Goal: Task Accomplishment & Management: Manage account settings

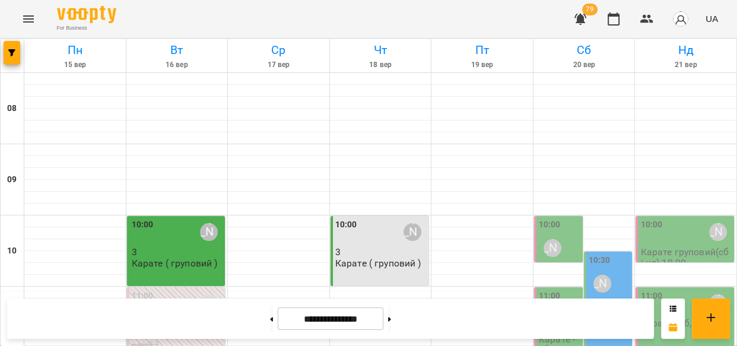
scroll to position [497, 0]
drag, startPoint x: 727, startPoint y: 179, endPoint x: 722, endPoint y: 201, distance: 22.6
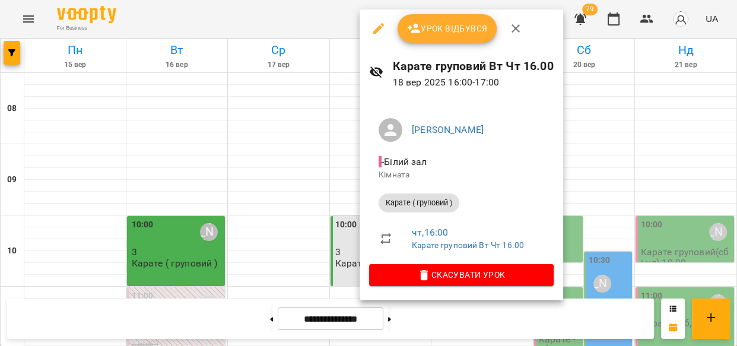
click at [425, 24] on span "Урок відбувся" at bounding box center [447, 28] width 81 height 14
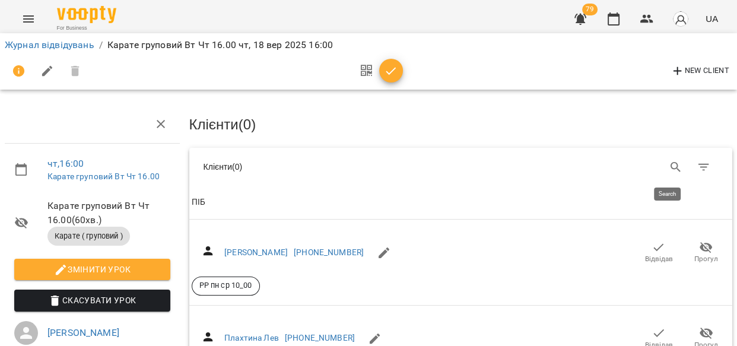
click at [671, 166] on icon "Search" at bounding box center [676, 167] width 10 height 10
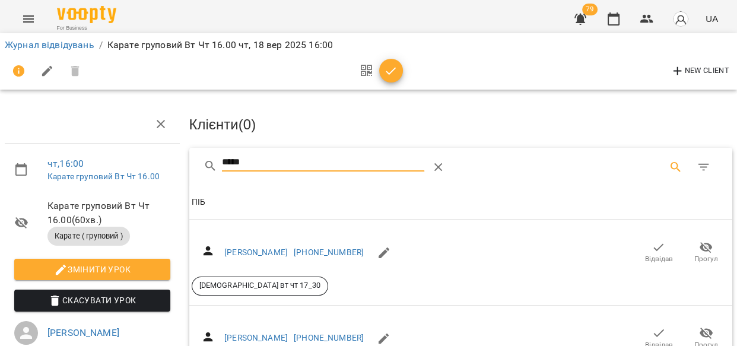
type input "*****"
click at [642, 248] on span "Відвідав" at bounding box center [658, 252] width 33 height 24
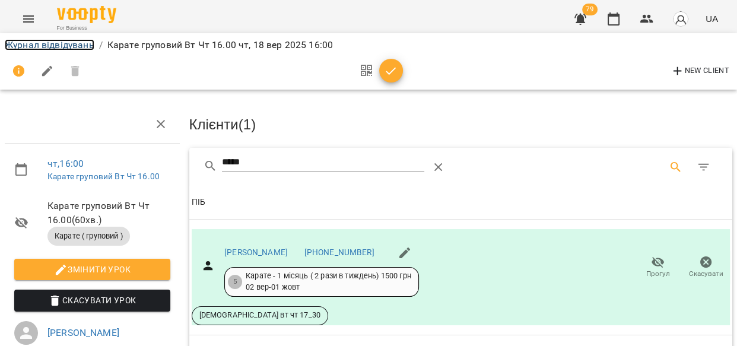
click at [47, 45] on link "Журнал відвідувань" at bounding box center [50, 44] width 90 height 11
click at [47, 45] on div "Журнал відвідувань / Карате груповий Вт Чт 16.00 чт, 18 вер 2025 16:00 New Clie…" at bounding box center [368, 253] width 737 height 429
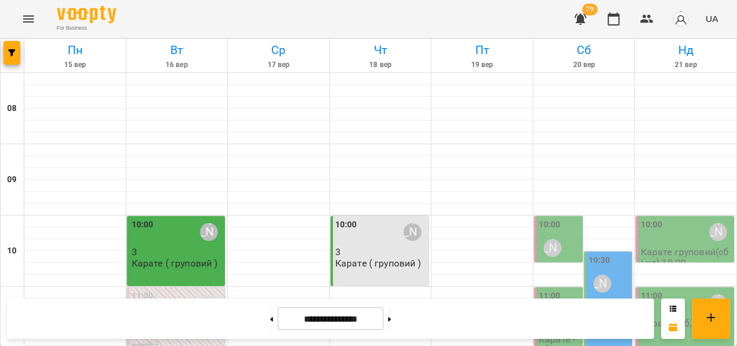
scroll to position [466, 0]
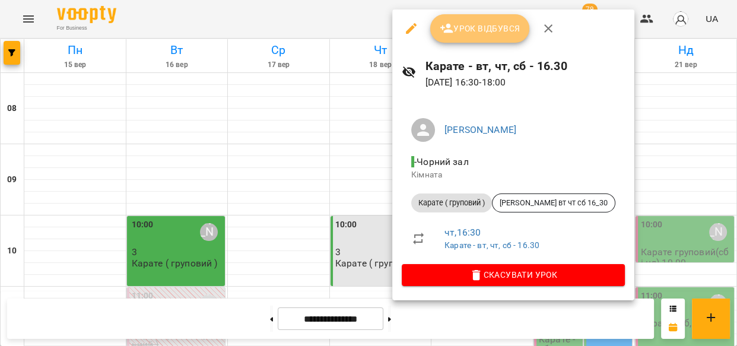
click at [469, 31] on span "Урок відбувся" at bounding box center [480, 28] width 81 height 14
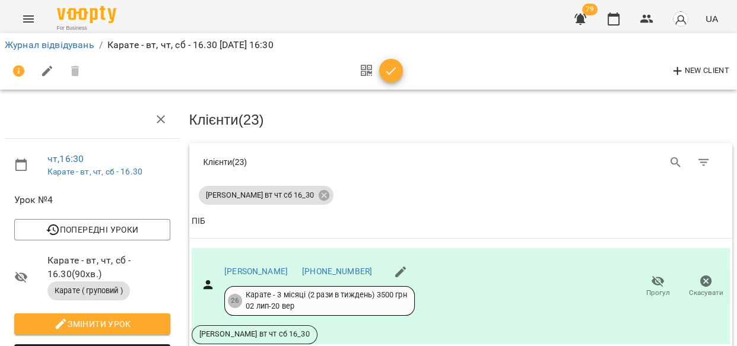
scroll to position [466, 0]
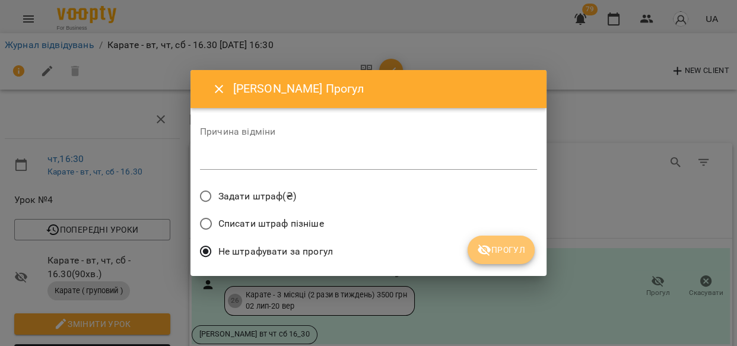
click at [516, 247] on span "Прогул" at bounding box center [501, 250] width 48 height 14
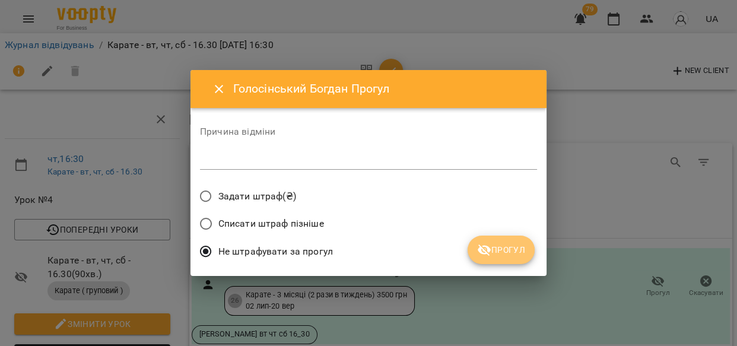
click at [513, 253] on span "Прогул" at bounding box center [501, 250] width 48 height 14
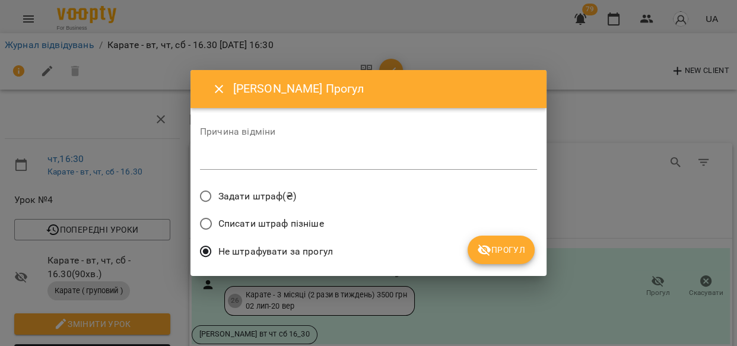
click at [514, 249] on span "Прогул" at bounding box center [501, 250] width 48 height 14
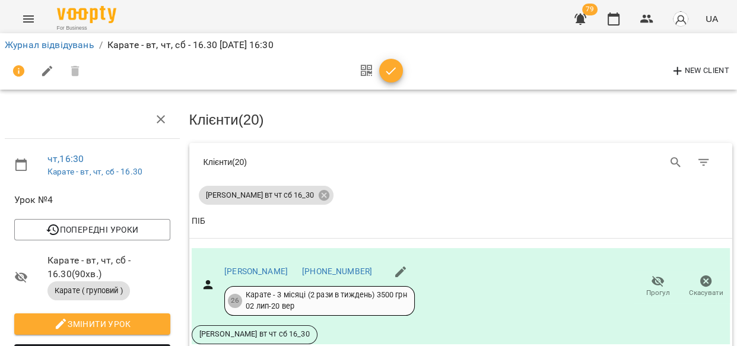
scroll to position [1101, 0]
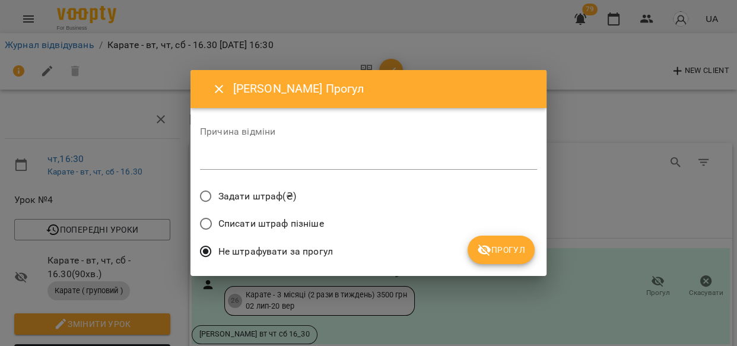
click at [505, 249] on span "Прогул" at bounding box center [501, 250] width 48 height 14
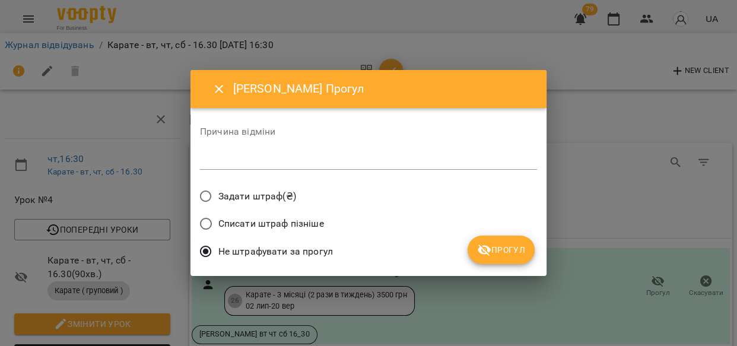
click at [524, 246] on span "Прогул" at bounding box center [501, 250] width 48 height 14
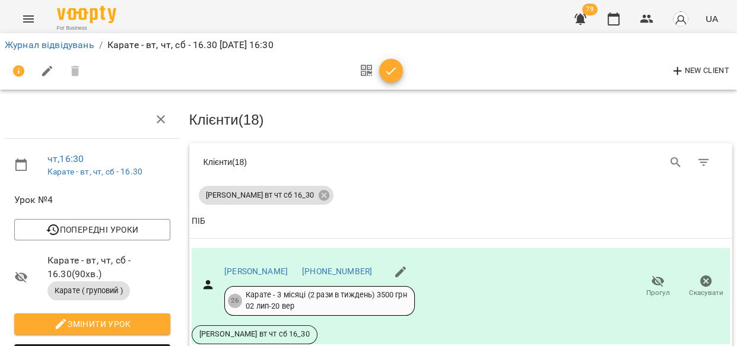
scroll to position [1344, 0]
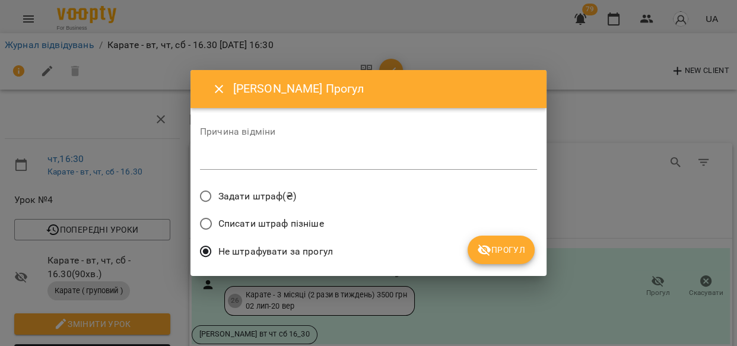
drag, startPoint x: 511, startPoint y: 250, endPoint x: 518, endPoint y: 250, distance: 6.5
click at [511, 251] on span "Прогул" at bounding box center [501, 250] width 48 height 14
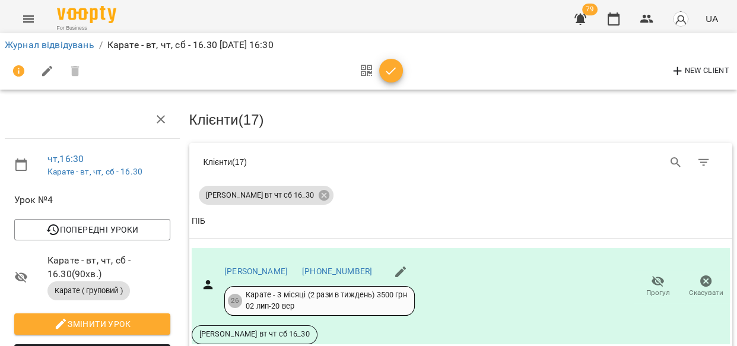
scroll to position [1925, 0]
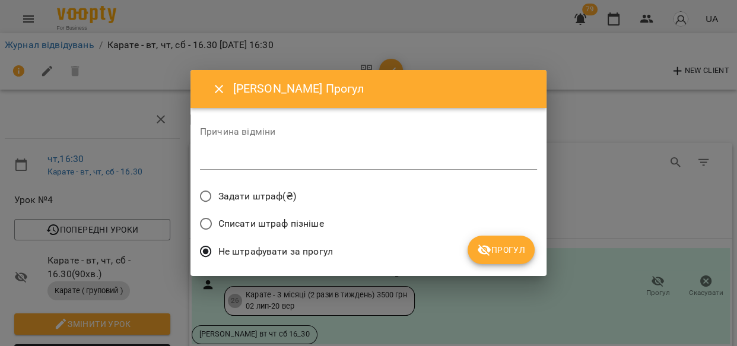
click at [510, 245] on span "Прогул" at bounding box center [501, 250] width 48 height 14
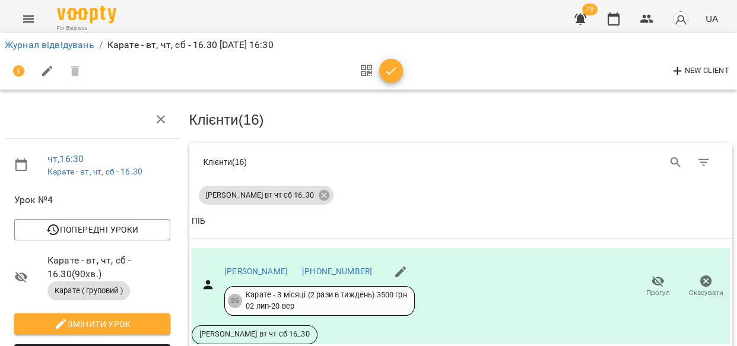
scroll to position [2198, 0]
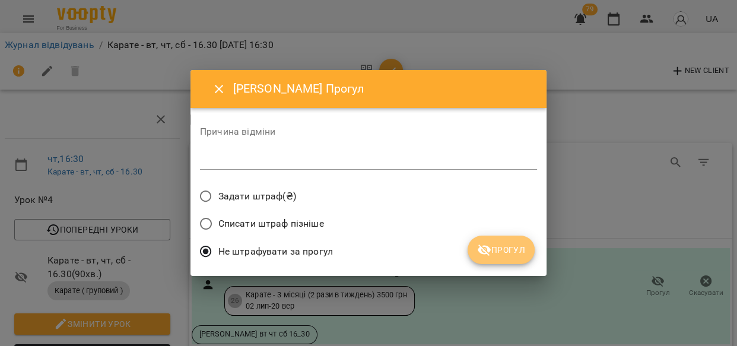
click at [505, 245] on span "Прогул" at bounding box center [501, 250] width 48 height 14
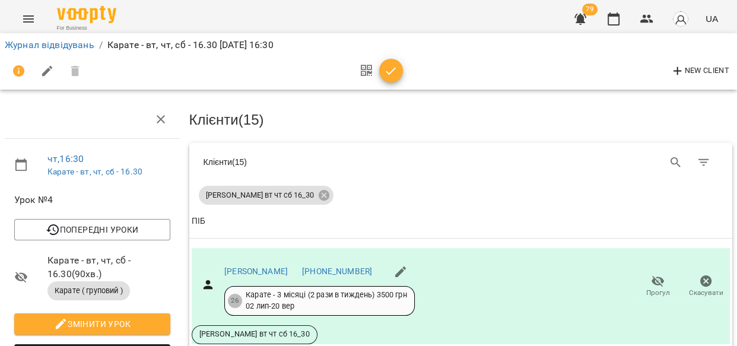
scroll to position [898, 0]
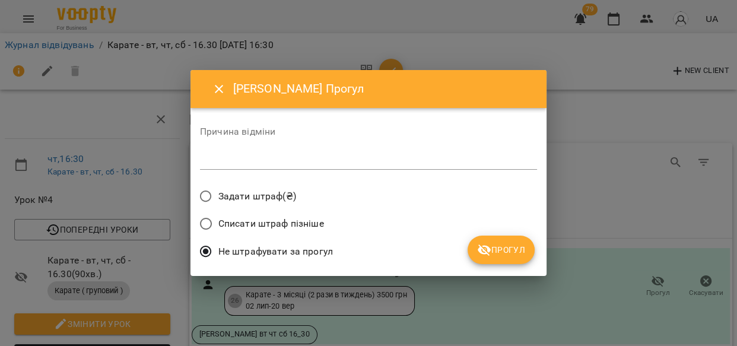
click at [512, 246] on span "Прогул" at bounding box center [501, 250] width 48 height 14
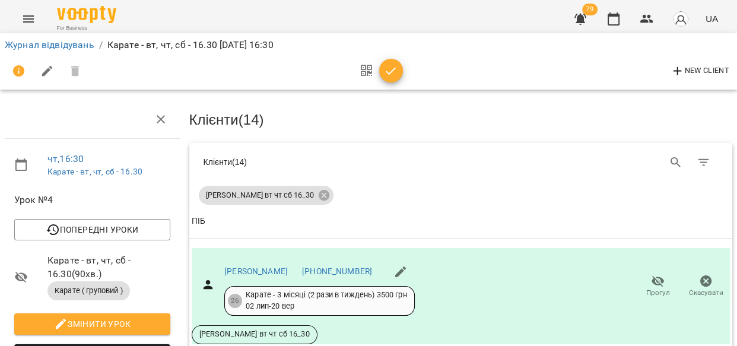
scroll to position [660, 0]
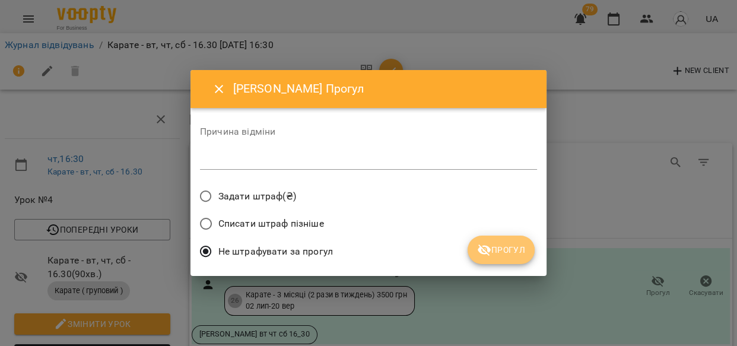
click at [493, 249] on span "Прогул" at bounding box center [501, 250] width 48 height 14
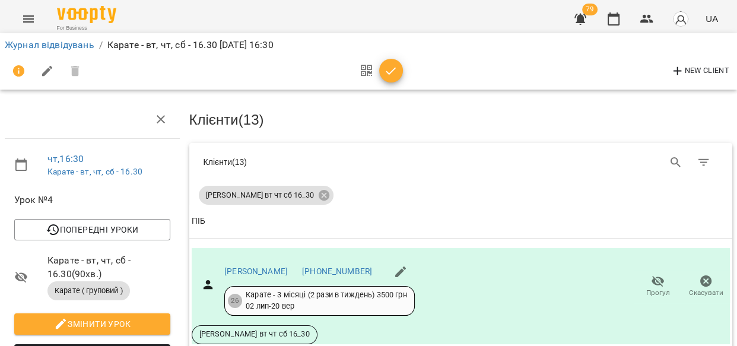
scroll to position [89, 0]
click at [651, 274] on icon "button" at bounding box center [658, 281] width 14 height 14
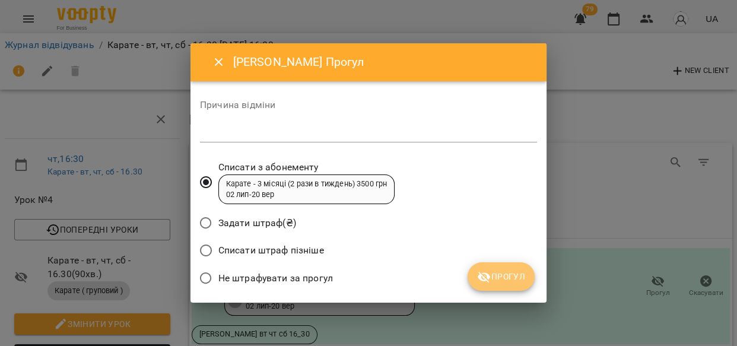
click at [487, 276] on icon "submit" at bounding box center [484, 277] width 14 height 14
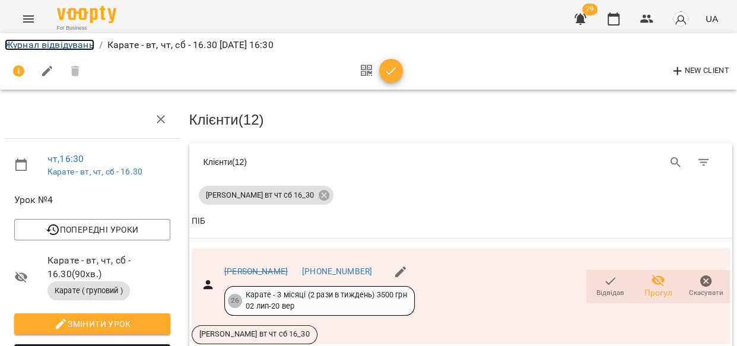
click at [18, 41] on link "Журнал відвідувань" at bounding box center [50, 44] width 90 height 11
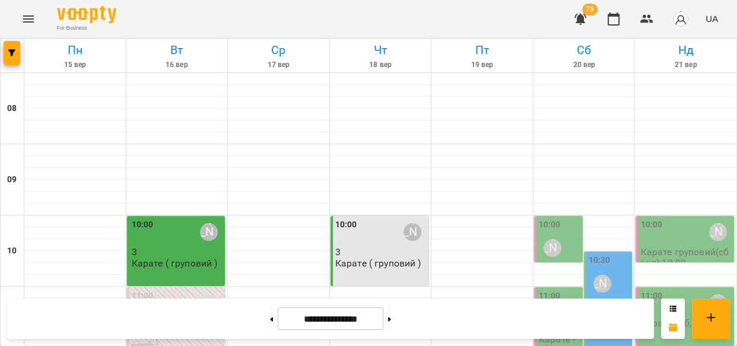
scroll to position [268, 0]
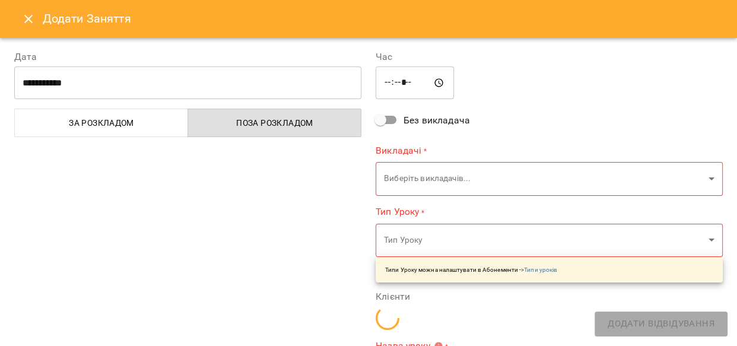
type input "**********"
click at [26, 20] on icon "Close" at bounding box center [28, 19] width 8 height 8
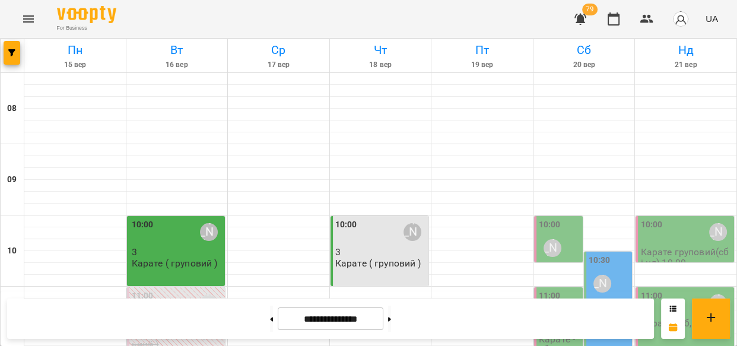
scroll to position [516, 0]
click at [585, 16] on icon "button" at bounding box center [581, 19] width 14 height 14
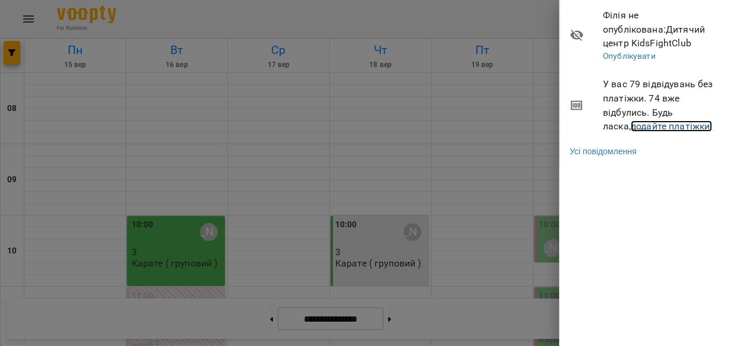
click at [631, 124] on link "додайте платіжки!" at bounding box center [672, 126] width 82 height 11
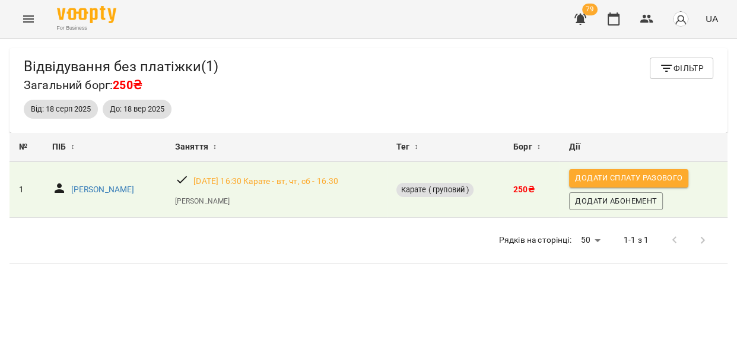
click at [27, 17] on icon "Menu" at bounding box center [28, 19] width 14 height 14
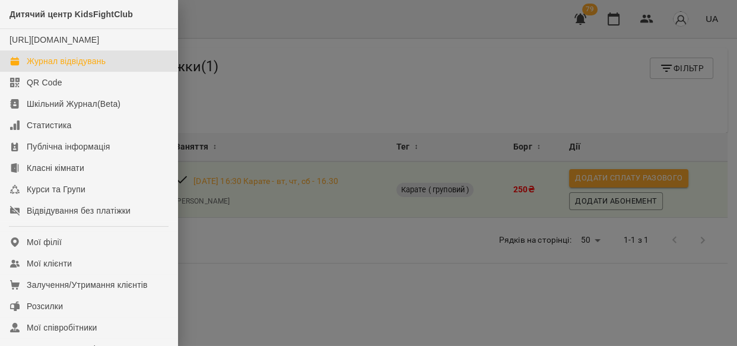
click at [93, 67] on div "Журнал відвідувань" at bounding box center [66, 61] width 79 height 12
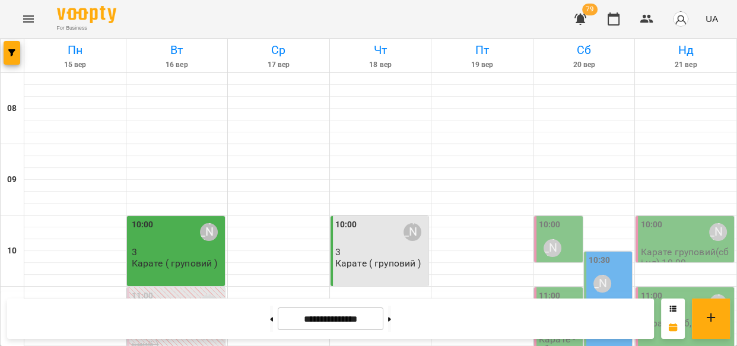
scroll to position [522, 0]
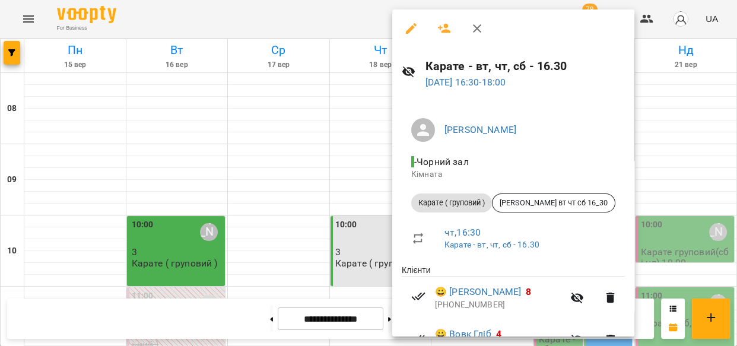
click at [413, 27] on icon "button" at bounding box center [411, 28] width 11 height 11
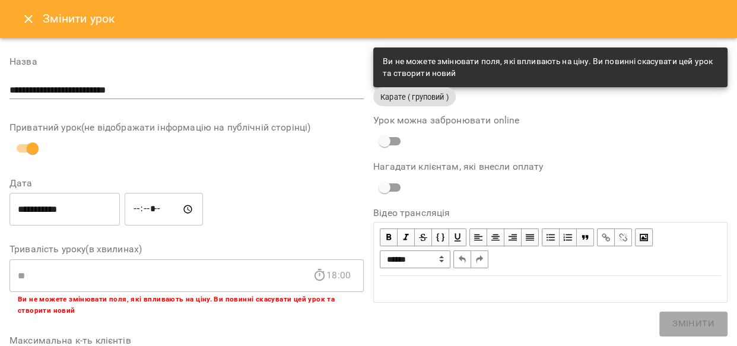
click at [29, 18] on icon "Close" at bounding box center [28, 19] width 8 height 8
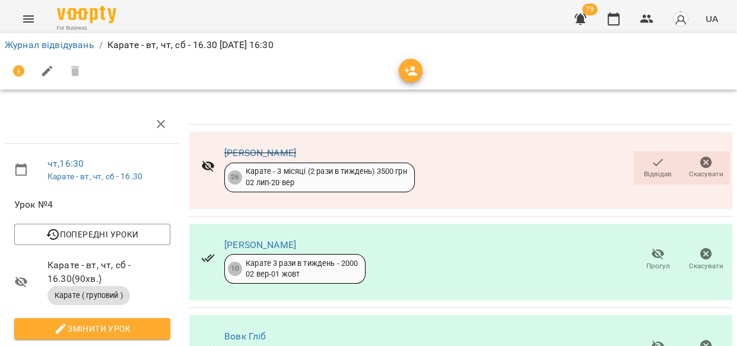
click at [651, 258] on icon "button" at bounding box center [658, 254] width 14 height 14
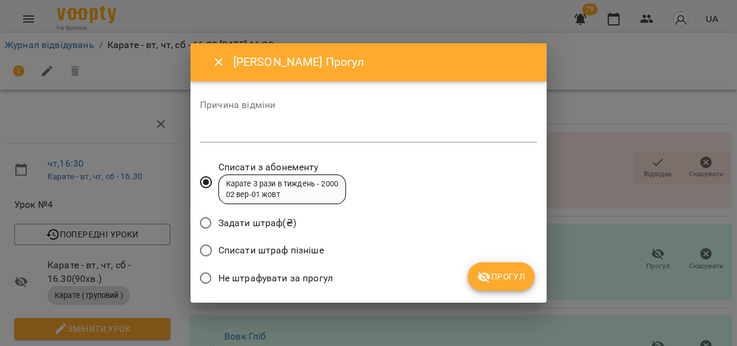
click at [500, 270] on span "Прогул" at bounding box center [501, 277] width 48 height 14
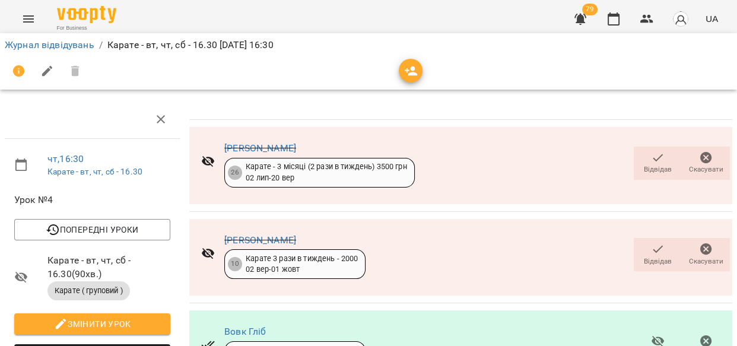
scroll to position [148, 0]
click at [651, 334] on icon "button" at bounding box center [658, 341] width 14 height 14
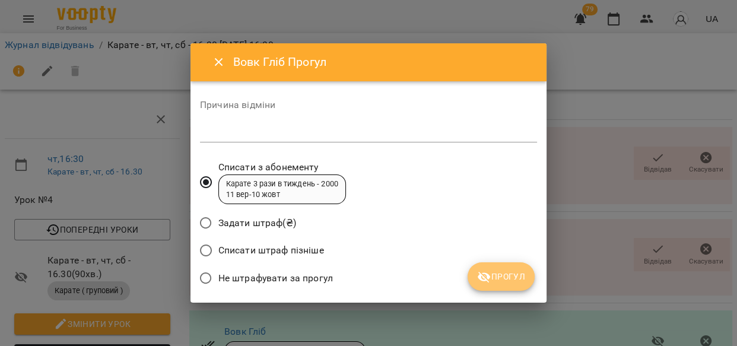
click at [506, 278] on span "Прогул" at bounding box center [501, 277] width 48 height 14
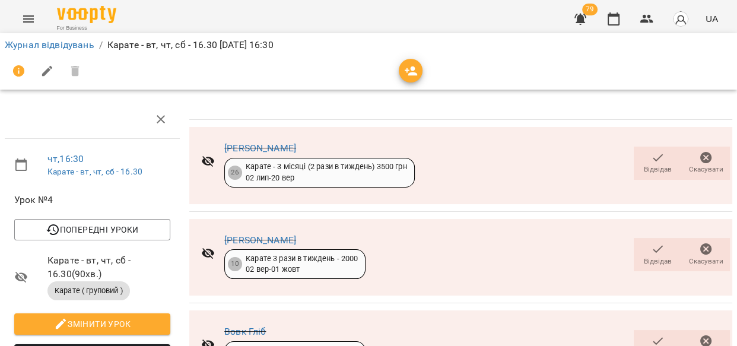
scroll to position [678, 0]
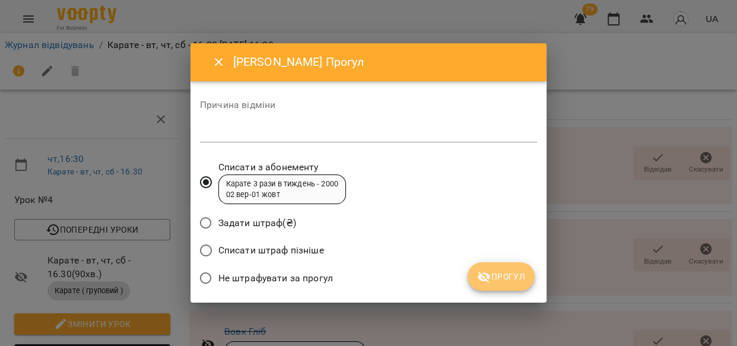
click at [520, 267] on button "Прогул" at bounding box center [501, 276] width 67 height 29
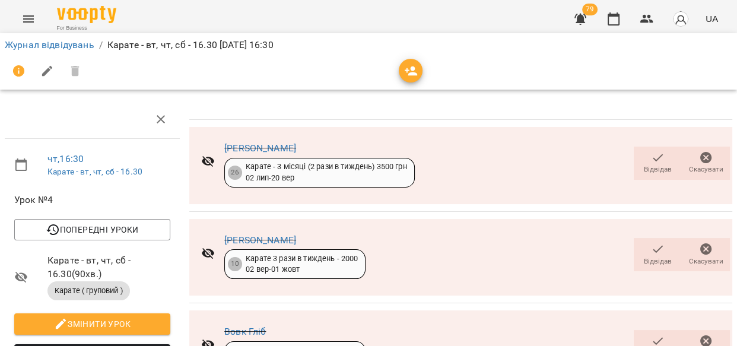
scroll to position [867, 0]
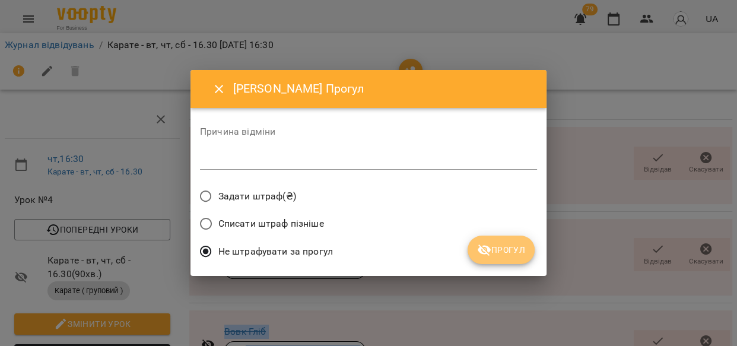
click at [512, 245] on span "Прогул" at bounding box center [501, 250] width 48 height 14
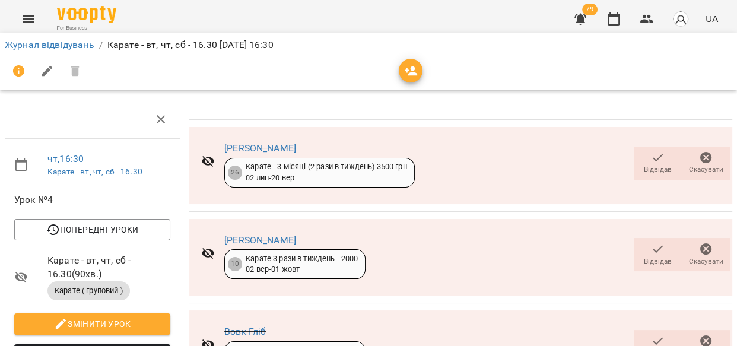
scroll to position [965, 0]
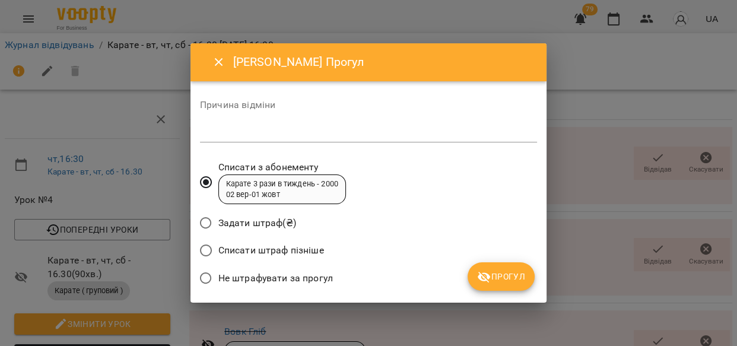
click at [500, 278] on span "Прогул" at bounding box center [501, 277] width 48 height 14
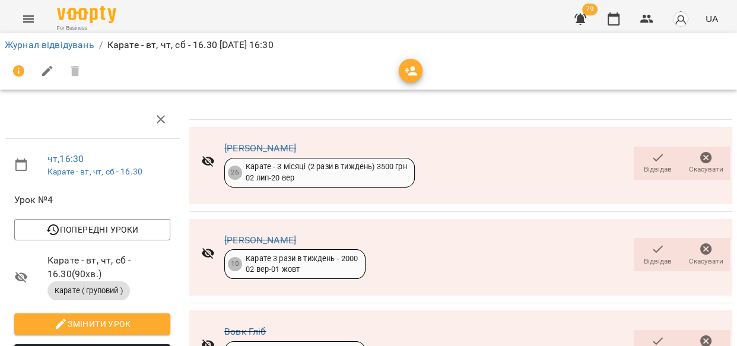
scroll to position [1223, 0]
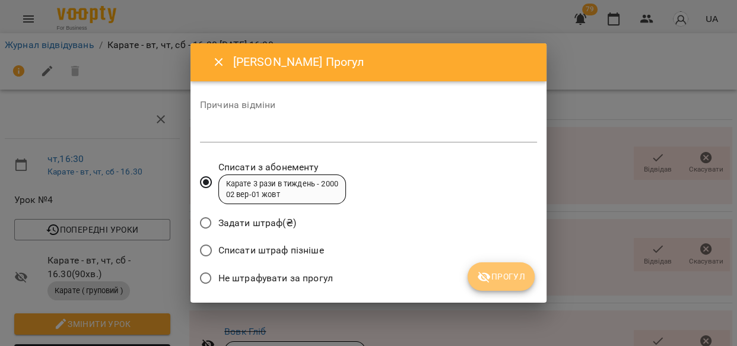
drag, startPoint x: 502, startPoint y: 270, endPoint x: 574, endPoint y: 264, distance: 72.6
click at [503, 270] on span "Прогул" at bounding box center [501, 277] width 48 height 14
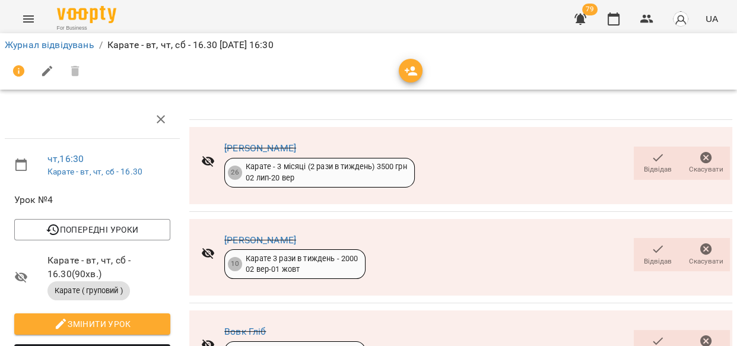
scroll to position [1571, 0]
drag, startPoint x: 641, startPoint y: 122, endPoint x: 641, endPoint y: 128, distance: 6.6
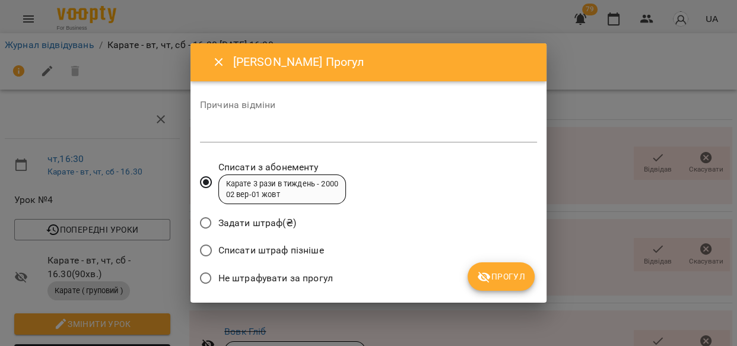
drag, startPoint x: 510, startPoint y: 273, endPoint x: 517, endPoint y: 273, distance: 7.1
click at [511, 273] on span "Прогул" at bounding box center [501, 277] width 48 height 14
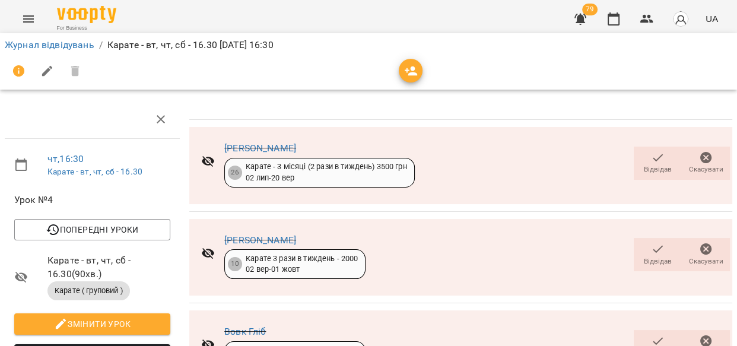
scroll to position [1037, 0]
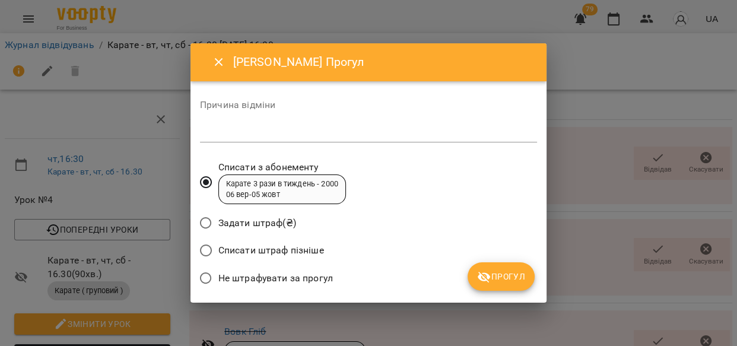
click at [508, 276] on span "Прогул" at bounding box center [501, 277] width 48 height 14
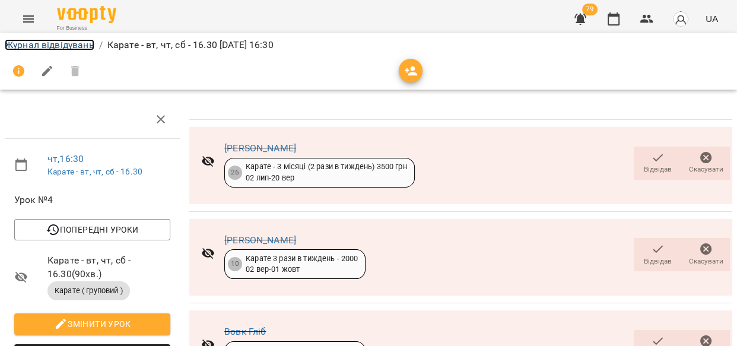
drag, startPoint x: 71, startPoint y: 43, endPoint x: 150, endPoint y: 63, distance: 81.9
click at [71, 45] on link "Журнал відвідувань" at bounding box center [50, 44] width 90 height 11
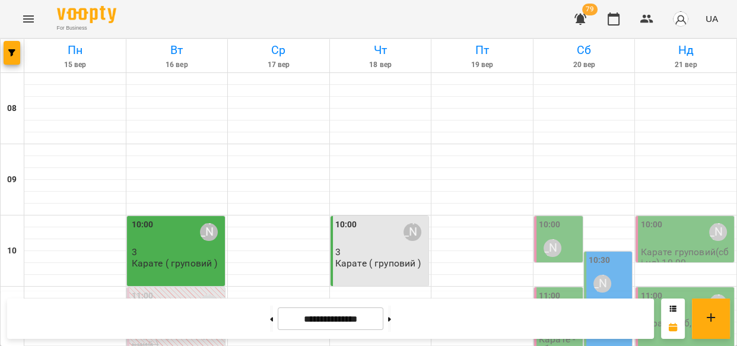
scroll to position [518, 0]
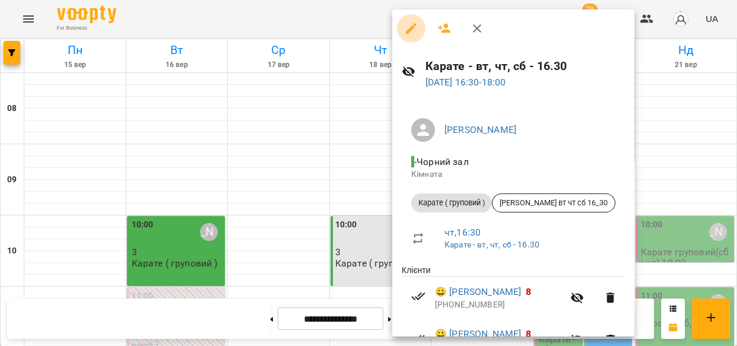
click at [411, 26] on icon "button" at bounding box center [411, 28] width 11 height 11
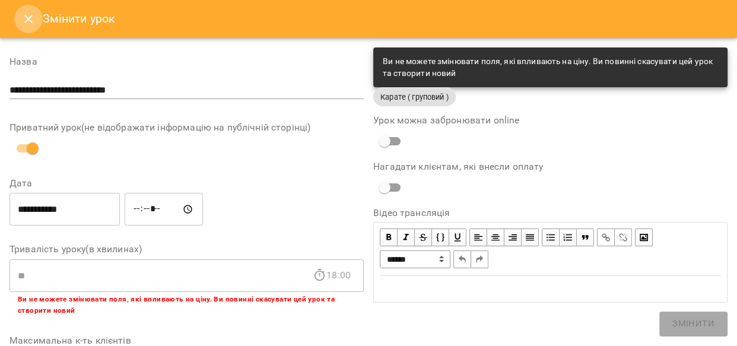
click at [29, 17] on icon "Close" at bounding box center [28, 19] width 14 height 14
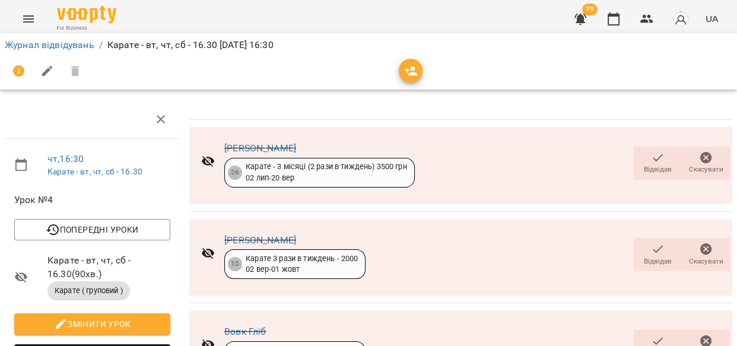
scroll to position [1201, 0]
click at [410, 70] on icon "button" at bounding box center [411, 71] width 14 height 14
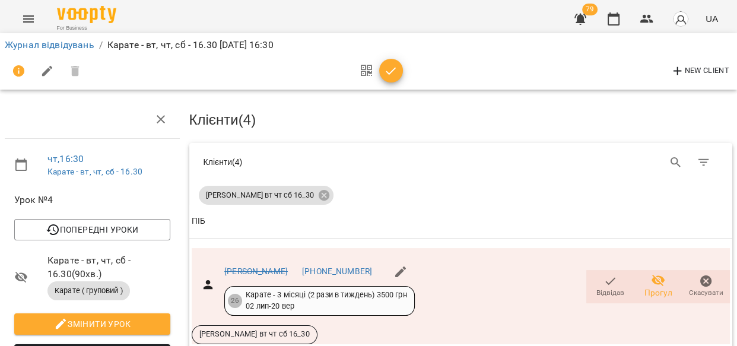
scroll to position [0, 0]
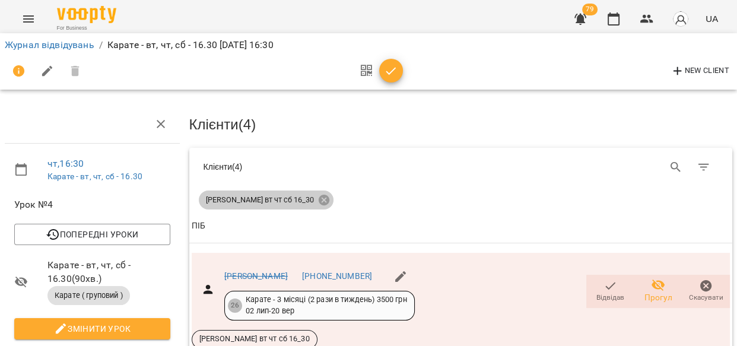
click at [318, 197] on icon at bounding box center [324, 200] width 13 height 13
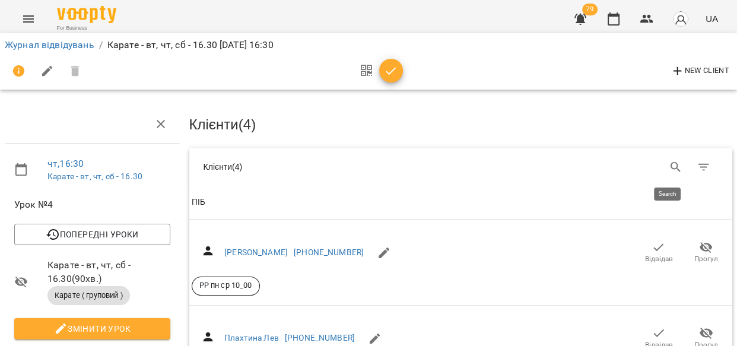
click at [669, 164] on icon "Search" at bounding box center [676, 167] width 14 height 14
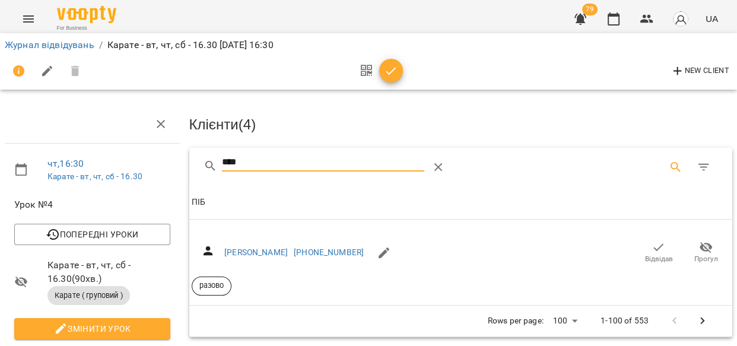
type input "****"
click at [642, 244] on span "Відвідав" at bounding box center [658, 252] width 33 height 24
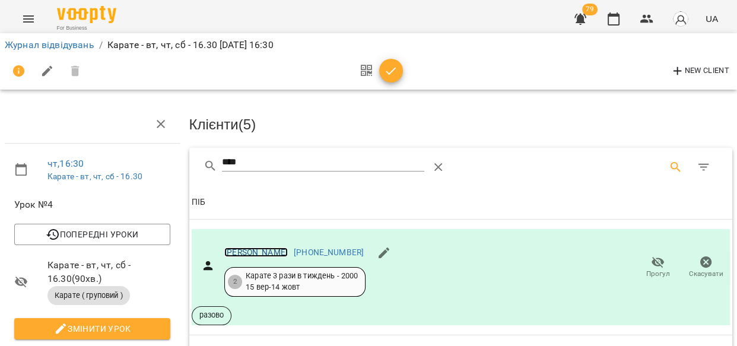
click at [255, 248] on link "[PERSON_NAME]" at bounding box center [256, 253] width 64 height 10
click at [39, 41] on link "Журнал відвідувань" at bounding box center [50, 44] width 90 height 11
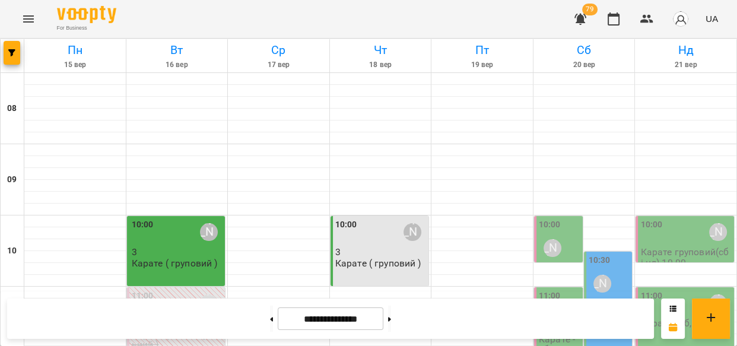
scroll to position [567, 0]
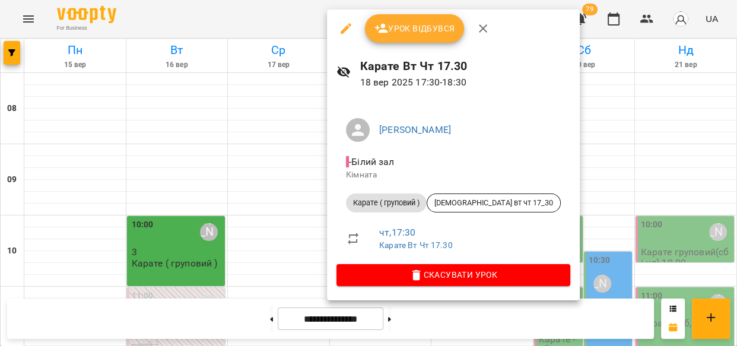
click at [345, 29] on icon "button" at bounding box center [346, 28] width 11 height 11
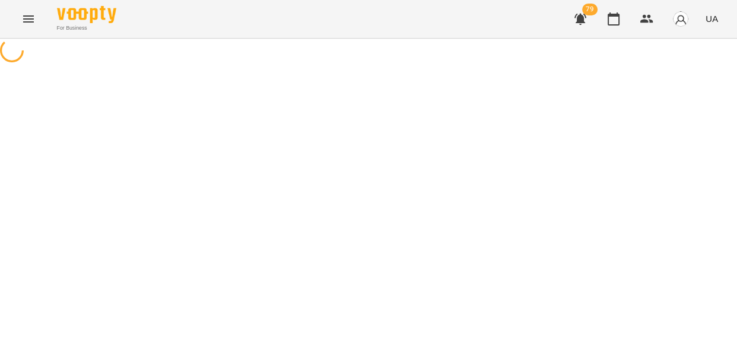
select select "**********"
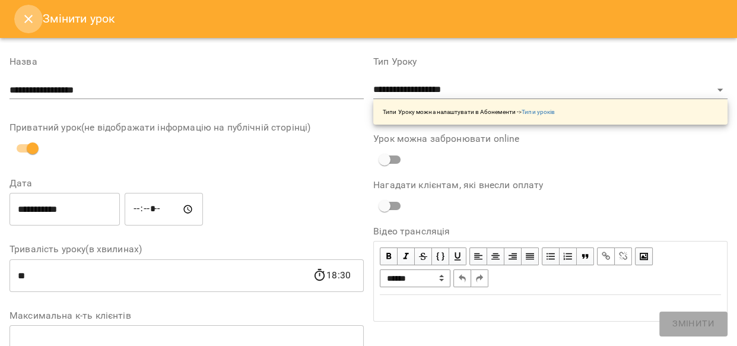
click at [26, 15] on icon "Close" at bounding box center [28, 19] width 14 height 14
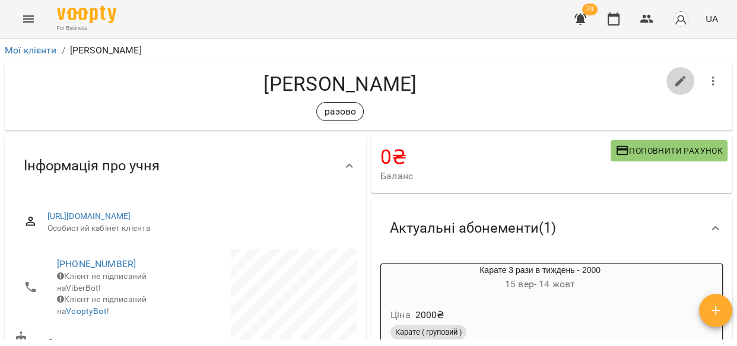
click at [676, 82] on icon "button" at bounding box center [681, 81] width 11 height 11
select select "**"
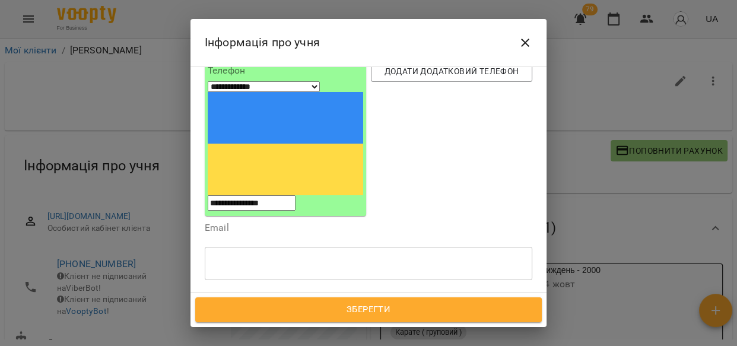
scroll to position [137, 0]
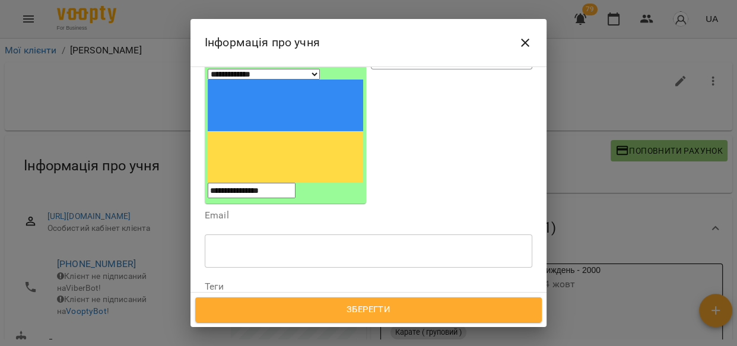
click at [245, 300] on div at bounding box center [245, 307] width 13 height 14
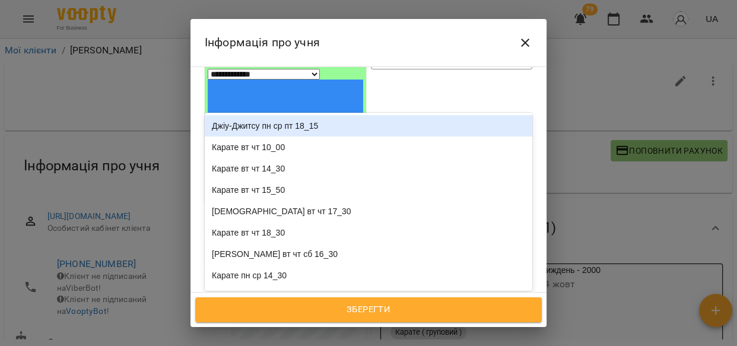
click at [249, 301] on div "Надрукуйте або оберіть..." at bounding box center [260, 307] width 99 height 12
click at [254, 301] on div "Надрукуйте або оберіть..." at bounding box center [260, 307] width 99 height 12
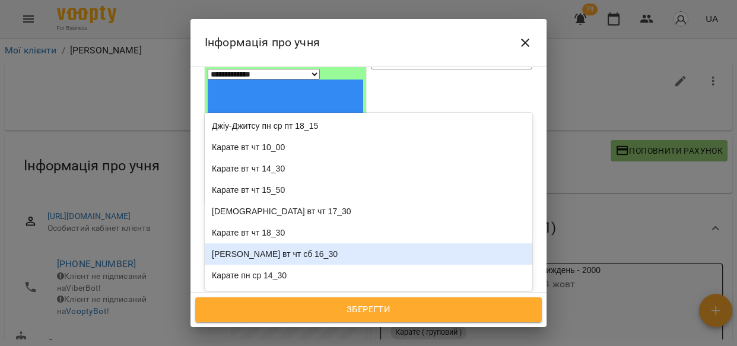
click at [282, 243] on div "[PERSON_NAME] вт чт сб 16_30" at bounding box center [369, 253] width 328 height 21
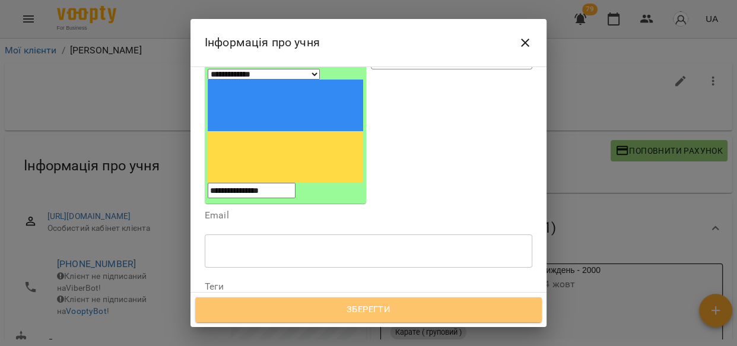
click at [325, 312] on span "Зберегти" at bounding box center [368, 309] width 321 height 15
